Goal: Navigation & Orientation: Find specific page/section

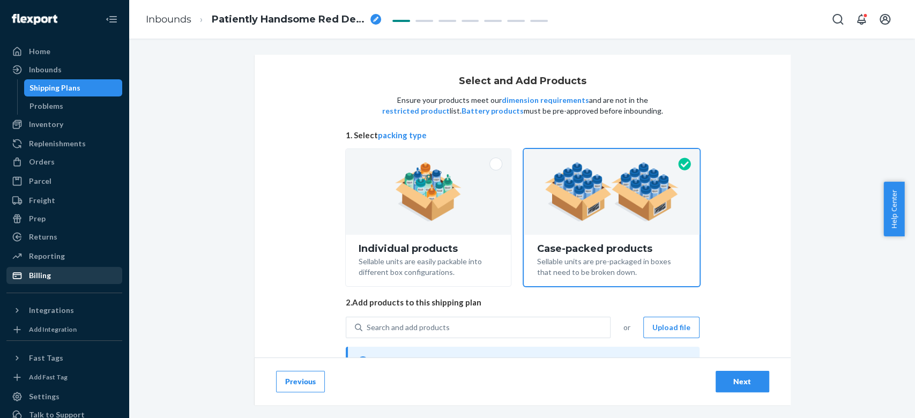
scroll to position [126, 0]
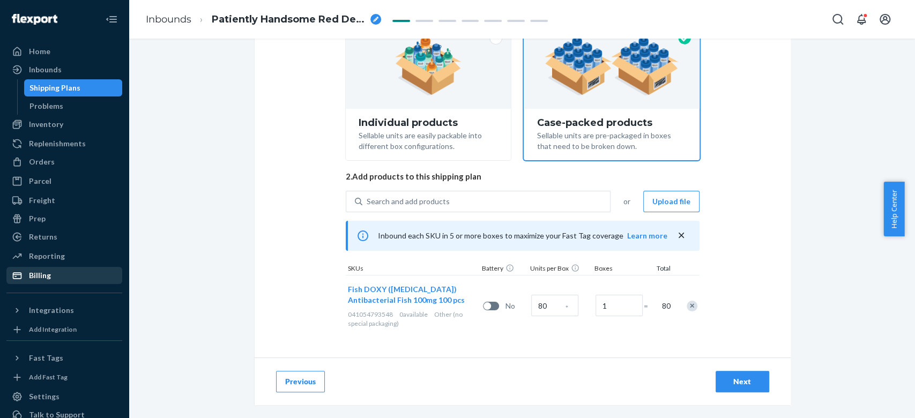
click at [77, 273] on div "Billing" at bounding box center [65, 275] width 114 height 15
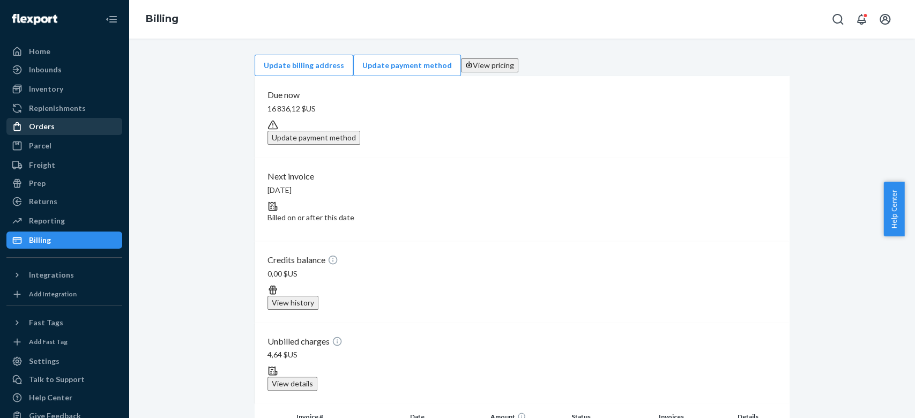
click at [76, 119] on div "Orders" at bounding box center [65, 126] width 114 height 15
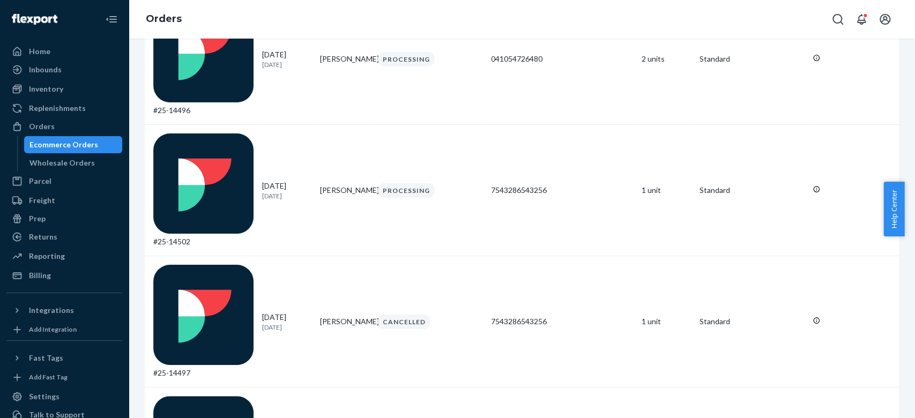
scroll to position [3622, 0]
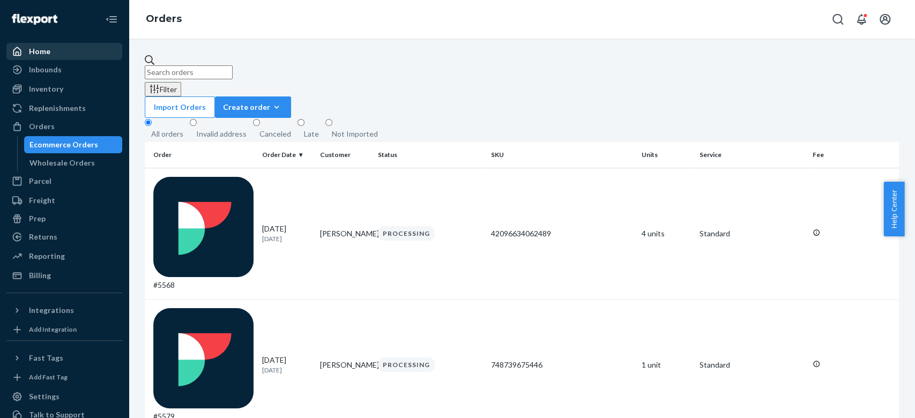
click at [96, 45] on div "Home" at bounding box center [65, 51] width 114 height 15
